Goal: Find specific page/section: Find specific page/section

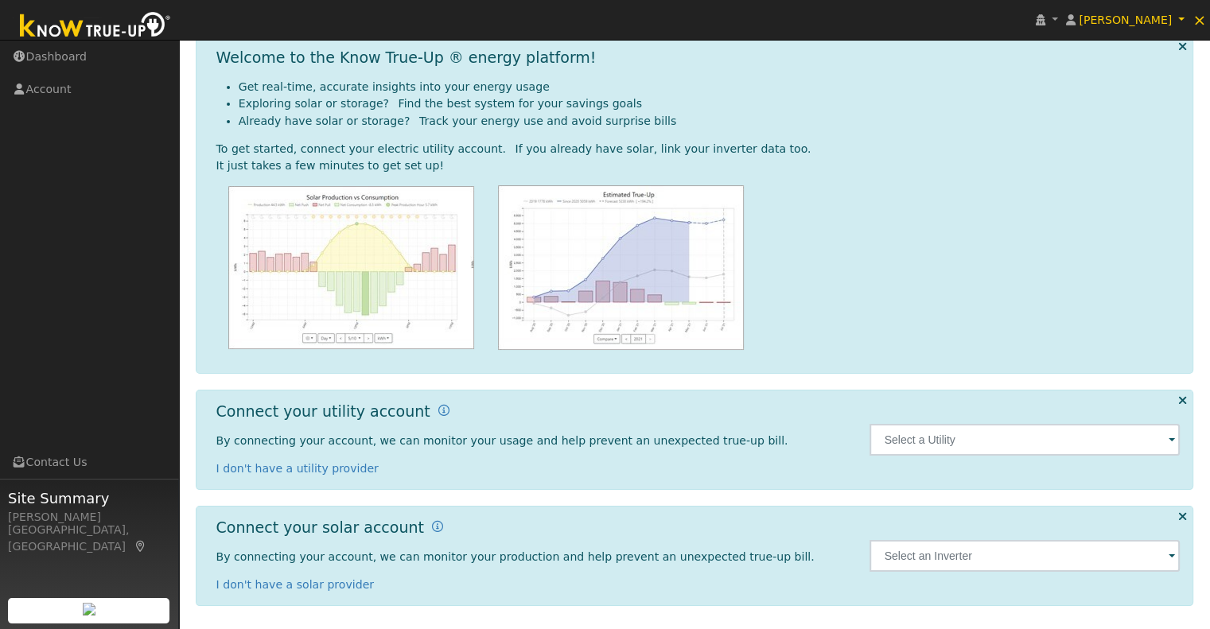
scroll to position [70, 0]
click at [1173, 441] on span at bounding box center [1172, 443] width 6 height 18
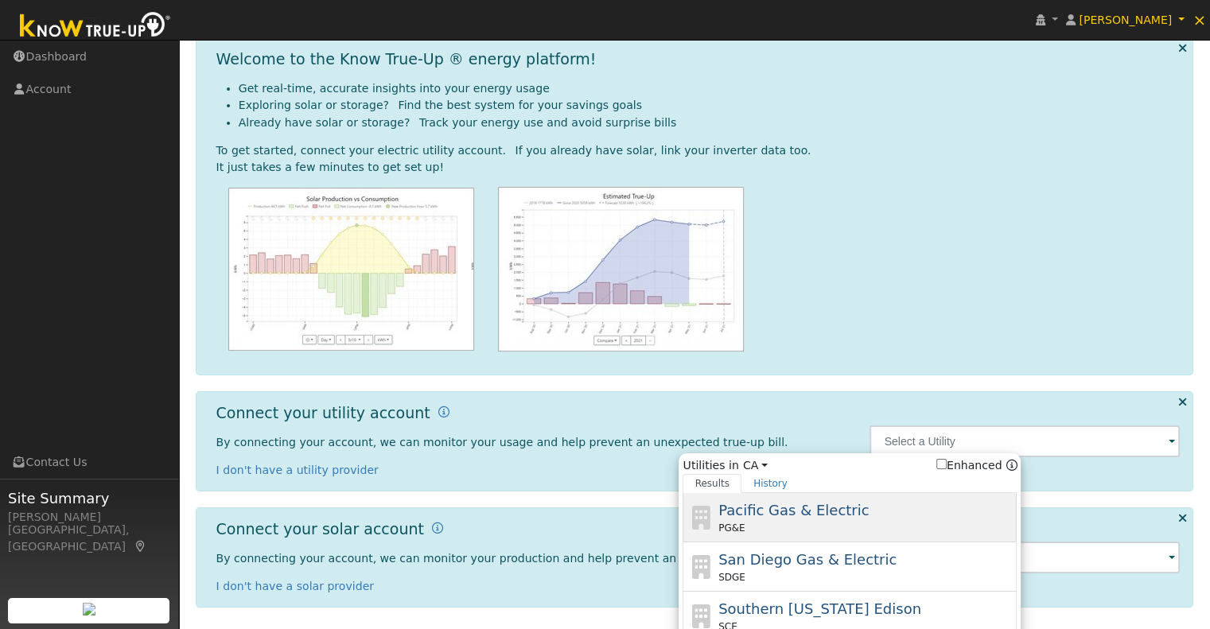
click at [823, 530] on div "PG&E" at bounding box center [865, 528] width 295 height 14
type input "PG&E"
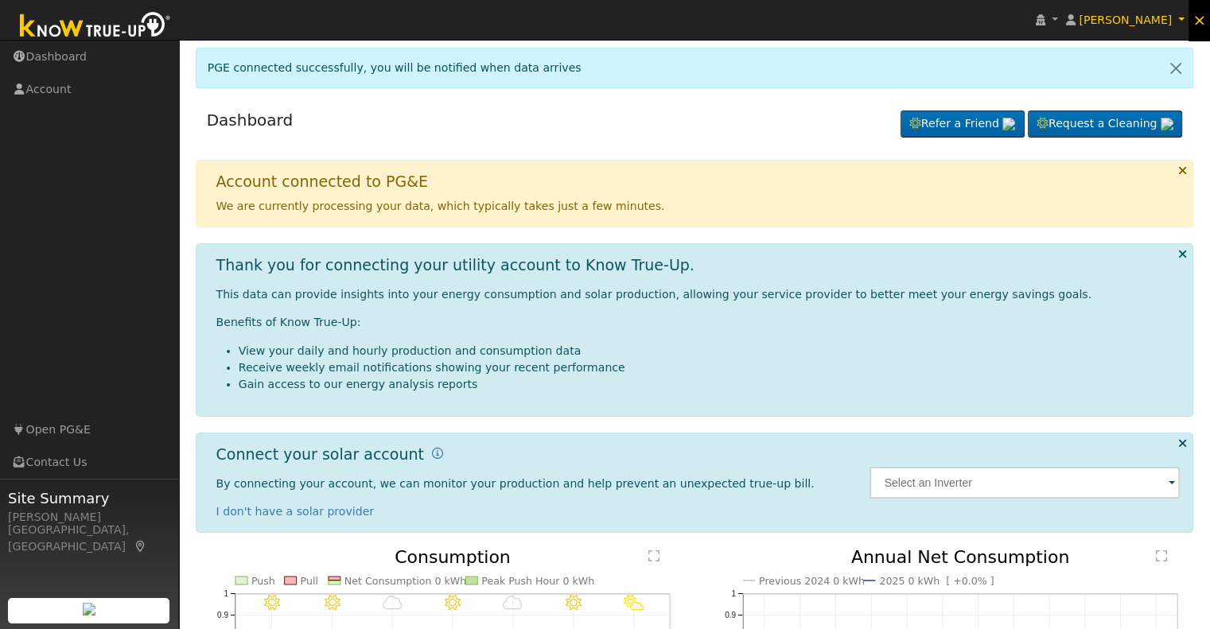
click at [1197, 21] on span "×" at bounding box center [1200, 19] width 14 height 19
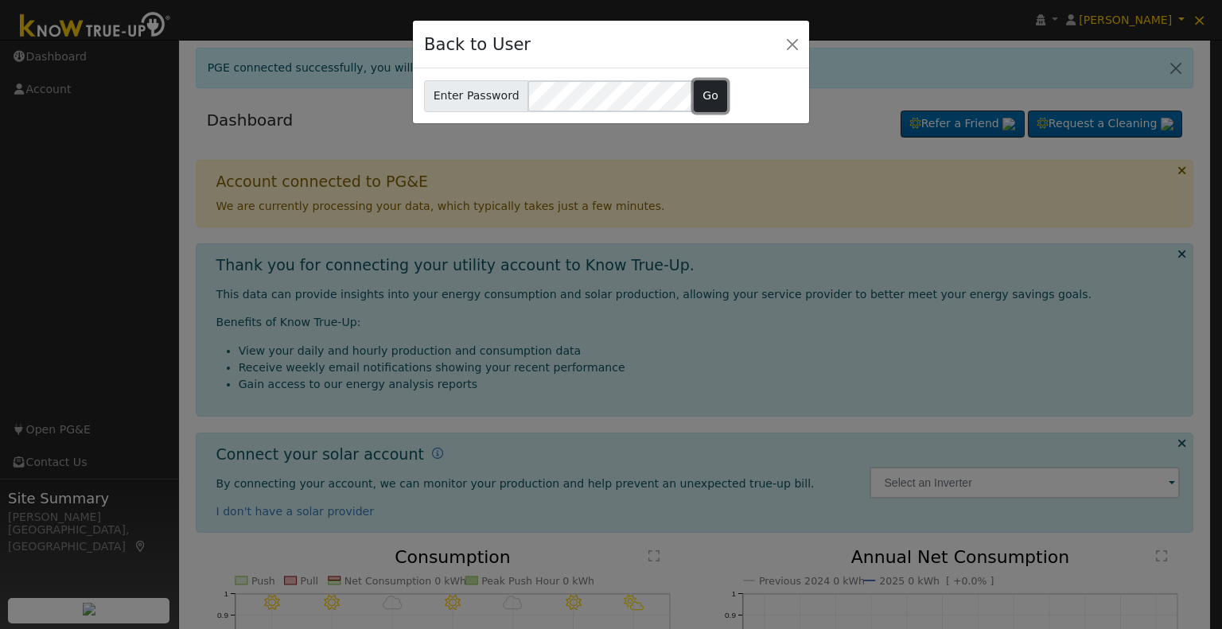
click at [694, 99] on button "Go" at bounding box center [711, 96] width 34 height 32
